Goal: Find specific page/section: Find specific page/section

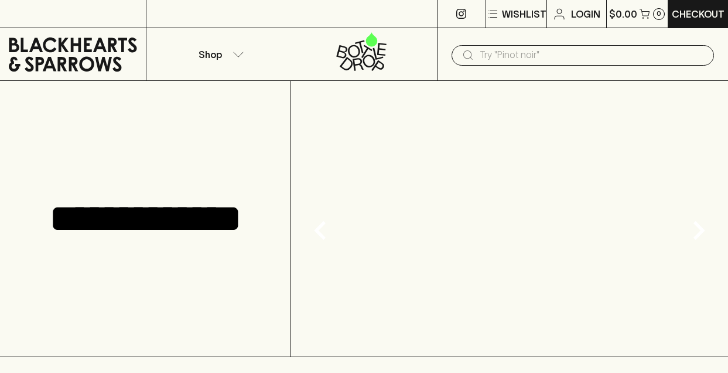
click at [239, 56] on icon "button" at bounding box center [238, 54] width 10 height 5
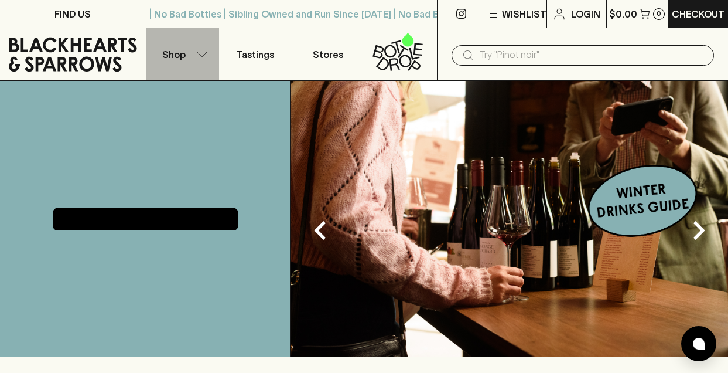
click at [196, 53] on icon "button" at bounding box center [202, 55] width 12 height 6
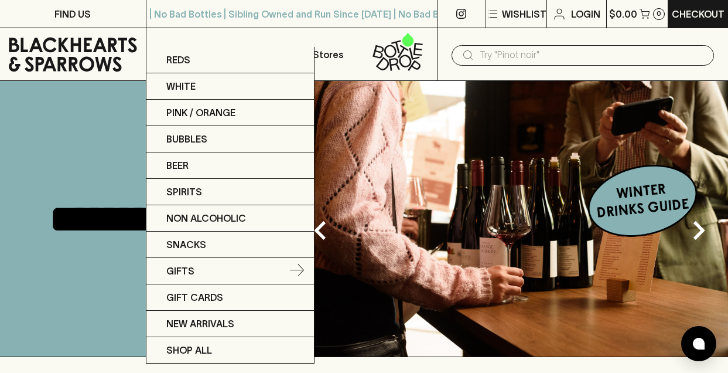
click at [179, 267] on p "Gifts" at bounding box center [180, 271] width 28 height 14
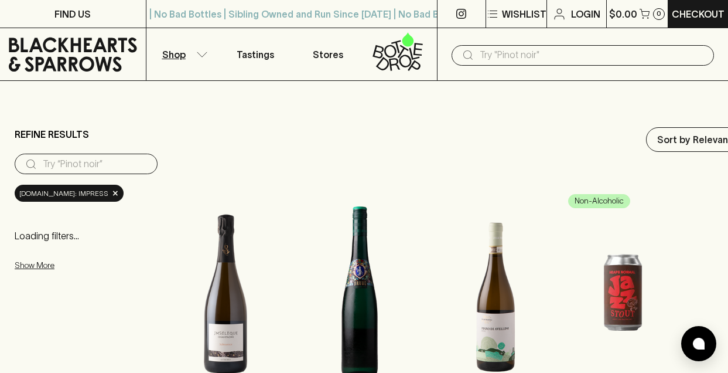
click at [181, 57] on p "Shop" at bounding box center [173, 54] width 23 height 14
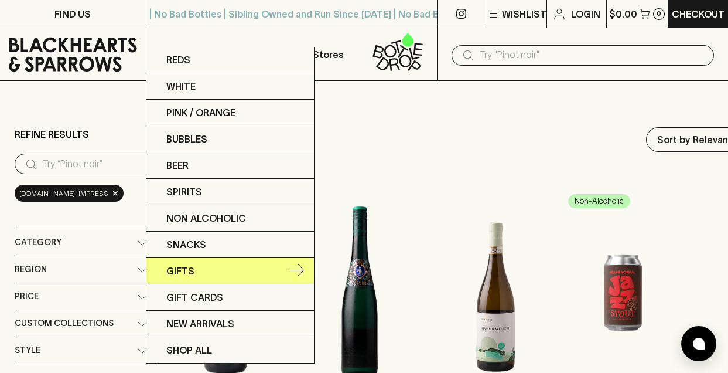
click at [192, 272] on p "Gifts" at bounding box center [180, 271] width 28 height 14
